Goal: Transaction & Acquisition: Purchase product/service

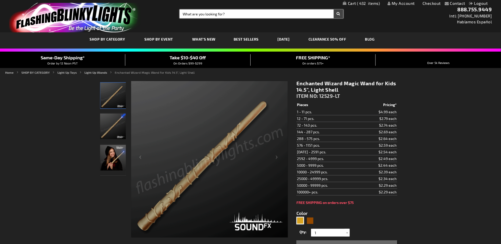
click at [217, 17] on input "Search" at bounding box center [260, 14] width 163 height 9
type input "cowboy hat"
click at [334, 10] on button "Search" at bounding box center [339, 14] width 10 height 9
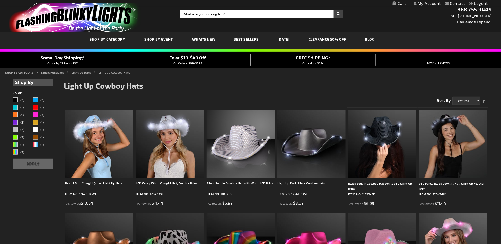
scroll to position [103, 0]
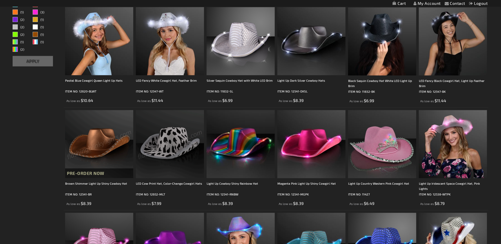
click at [87, 149] on img at bounding box center [99, 144] width 68 height 68
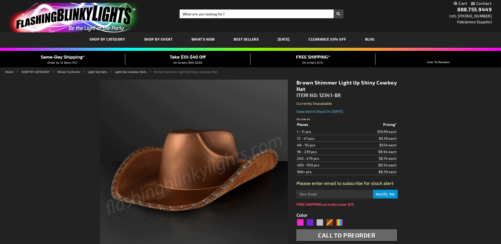
type input "5696"
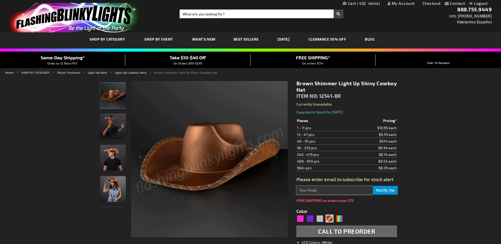
click at [316, 192] on input "text" at bounding box center [334, 190] width 76 height 9
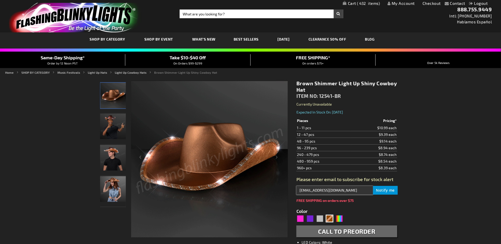
drag, startPoint x: 353, startPoint y: 189, endPoint x: 192, endPoint y: 188, distance: 161.5
type input "[EMAIL_ADDRESS][DOMAIN_NAME]"
drag, startPoint x: 350, startPoint y: 191, endPoint x: 358, endPoint y: 190, distance: 8.0
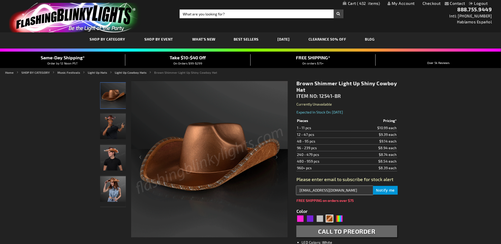
click at [350, 191] on input "[EMAIL_ADDRESS][DOMAIN_NAME]" at bounding box center [334, 190] width 76 height 9
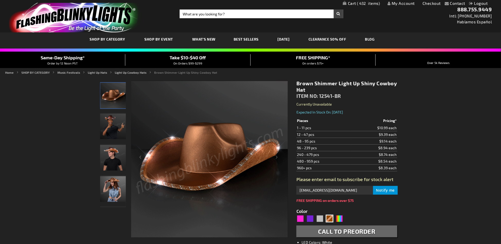
click at [386, 192] on span "Notify me" at bounding box center [385, 190] width 19 height 5
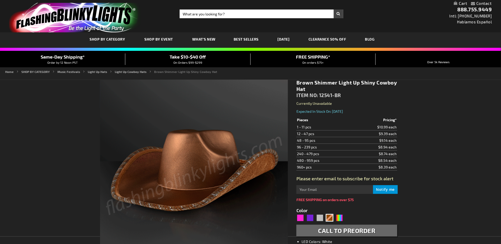
type input "5696"
